Goal: Transaction & Acquisition: Purchase product/service

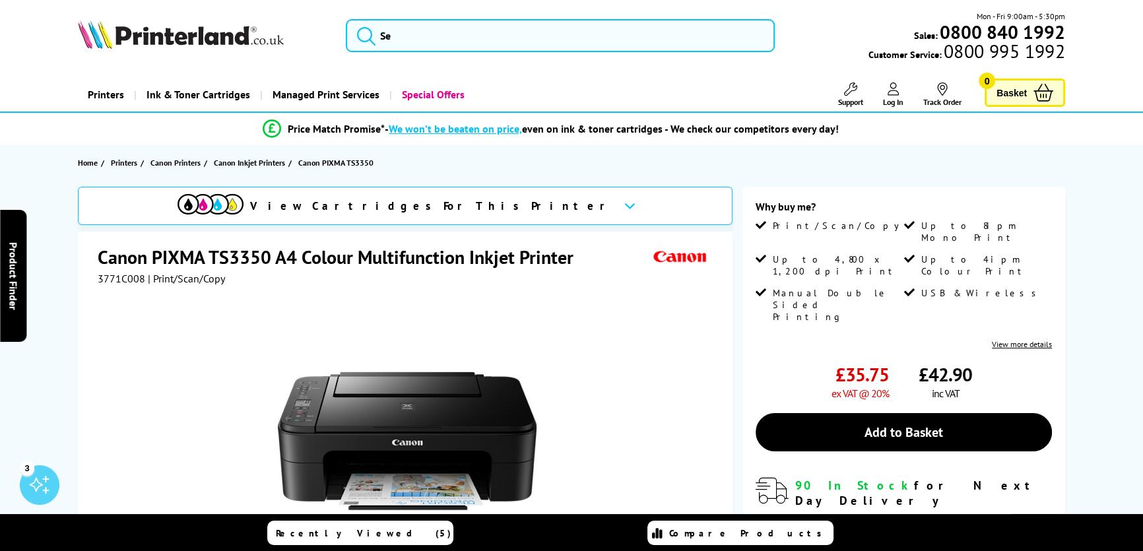
drag, startPoint x: 228, startPoint y: 277, endPoint x: 94, endPoint y: 257, distance: 134.7
click at [94, 257] on div "Canon PIXMA TS3350 A4 Colour Multifunction Inkjet Printer 3771C008 | Print/Scan…" at bounding box center [405, 516] width 655 height 569
copy div "Canon PIXMA TS3350 A4 Colour Multifunction Inkjet Printer 3771C008 | Print/Scan…"
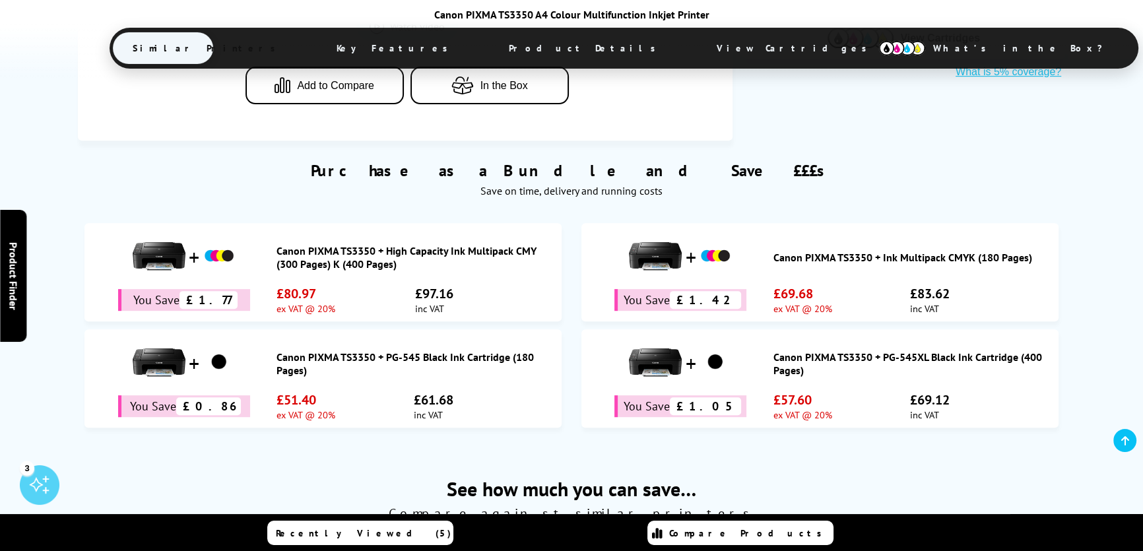
click at [697, 47] on span "View Cartridges" at bounding box center [798, 48] width 202 height 34
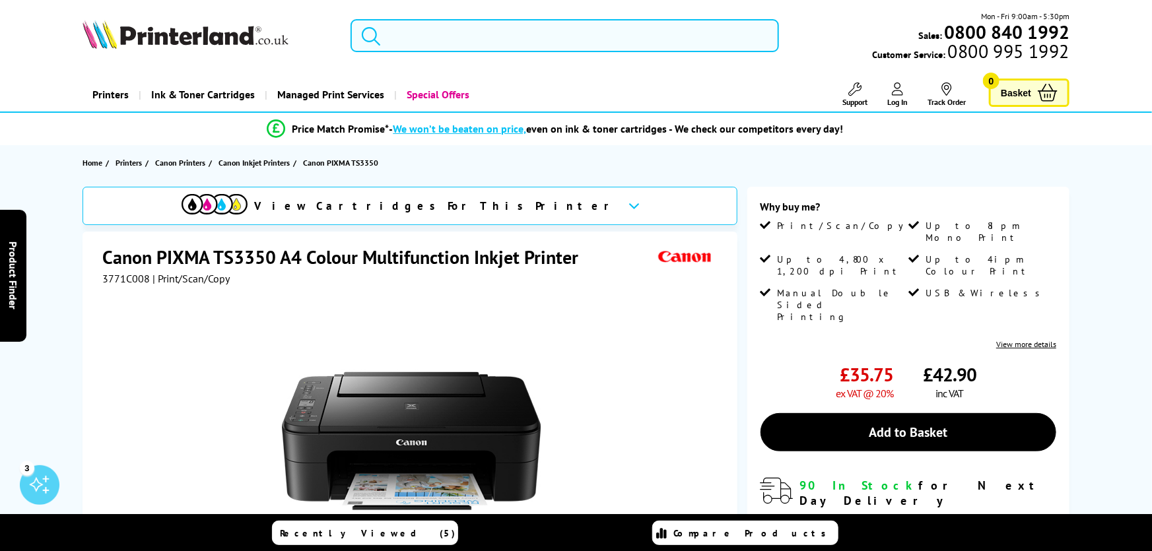
click at [503, 42] on input "search" at bounding box center [564, 35] width 428 height 33
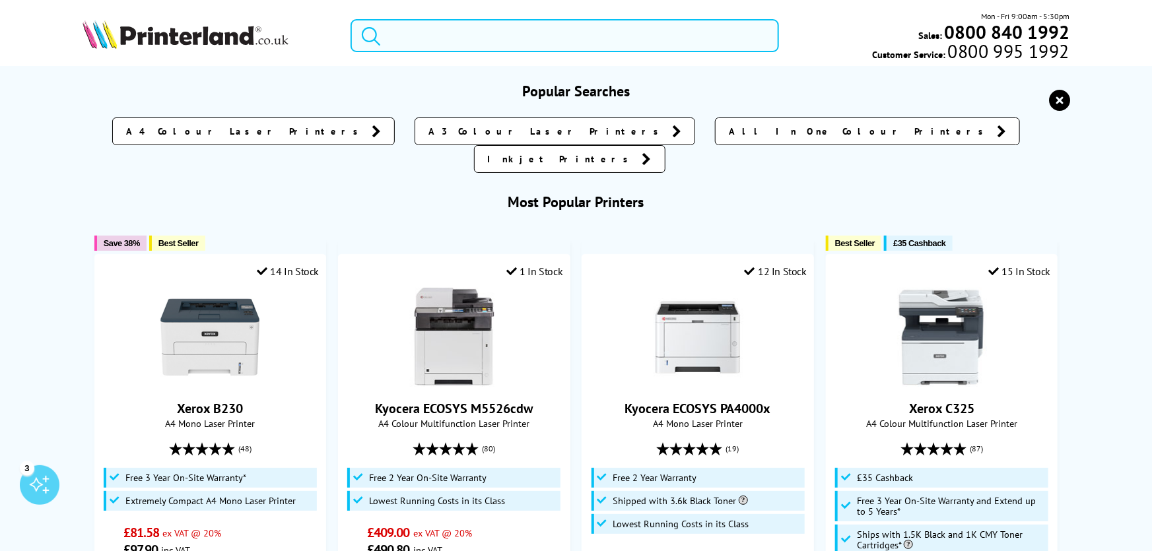
paste input "Canon Pixma TS3355"
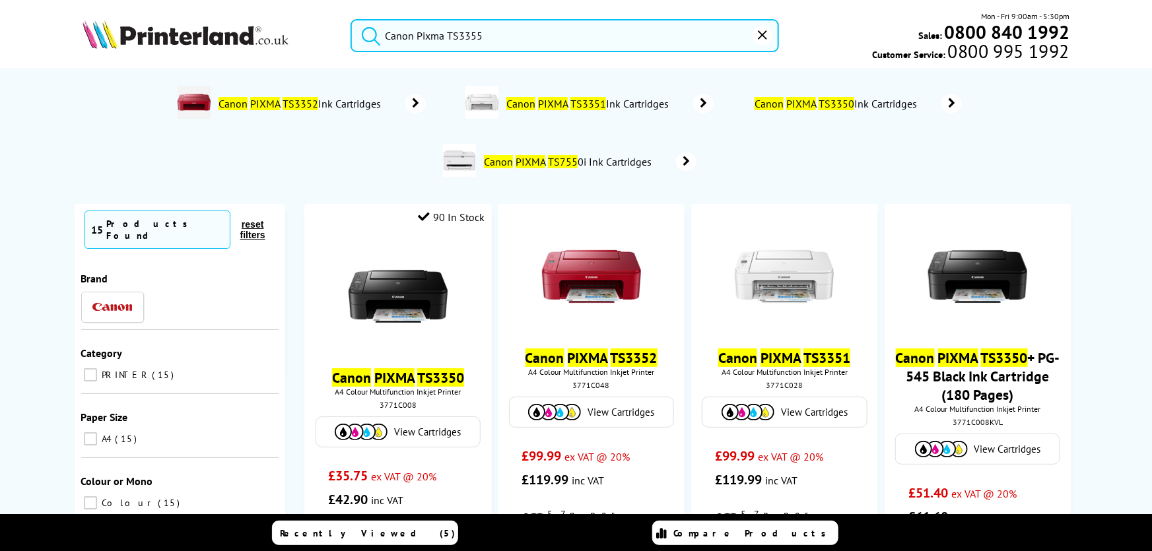
type input "Canon Pixma TS3355"
